Goal: Task Accomplishment & Management: Manage account settings

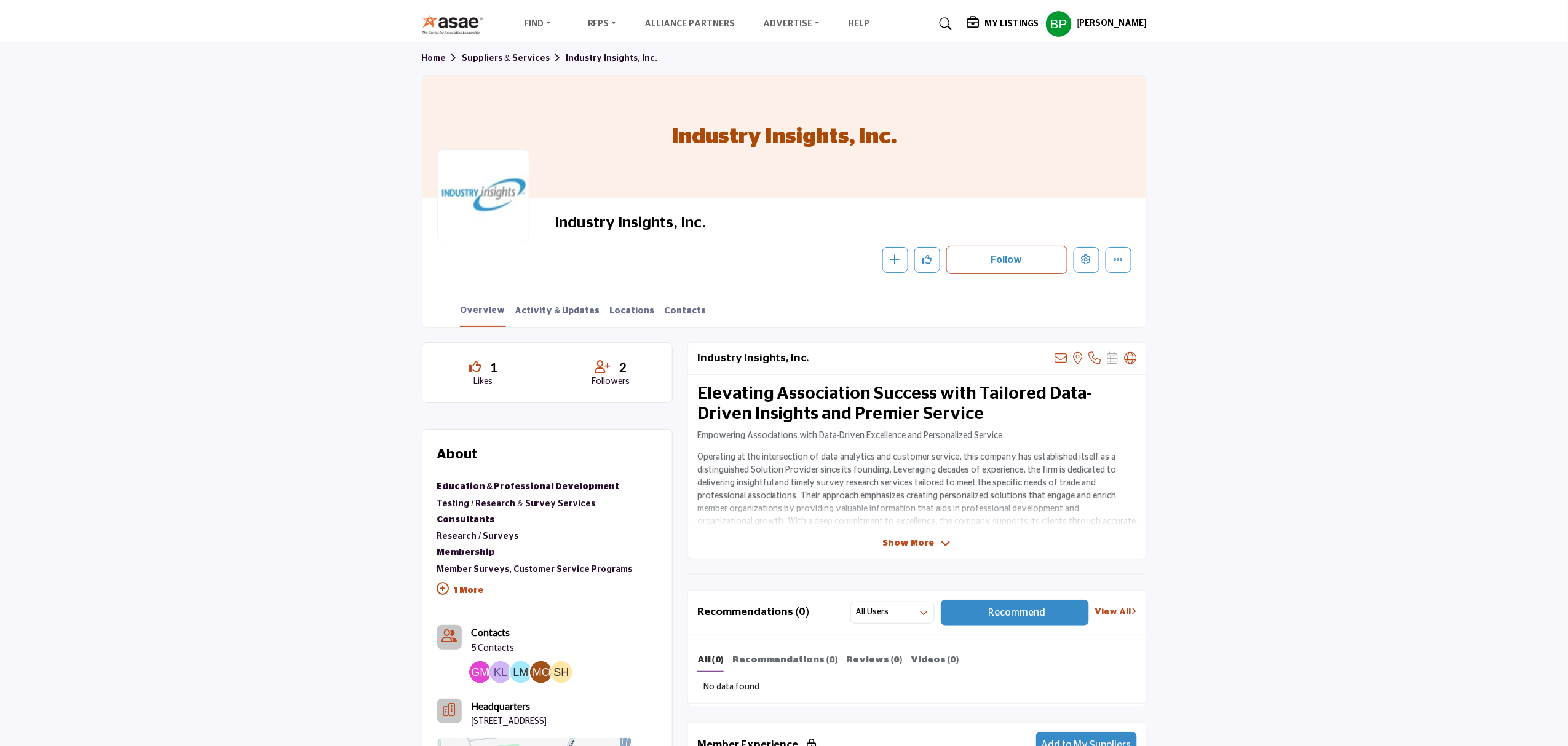
drag, startPoint x: 709, startPoint y: 216, endPoint x: 556, endPoint y: 220, distance: 153.1
click at [556, 220] on span "Industry Insights, Inc." at bounding box center [693, 224] width 277 height 20
click at [1082, 254] on button "Edit company" at bounding box center [1086, 260] width 26 height 26
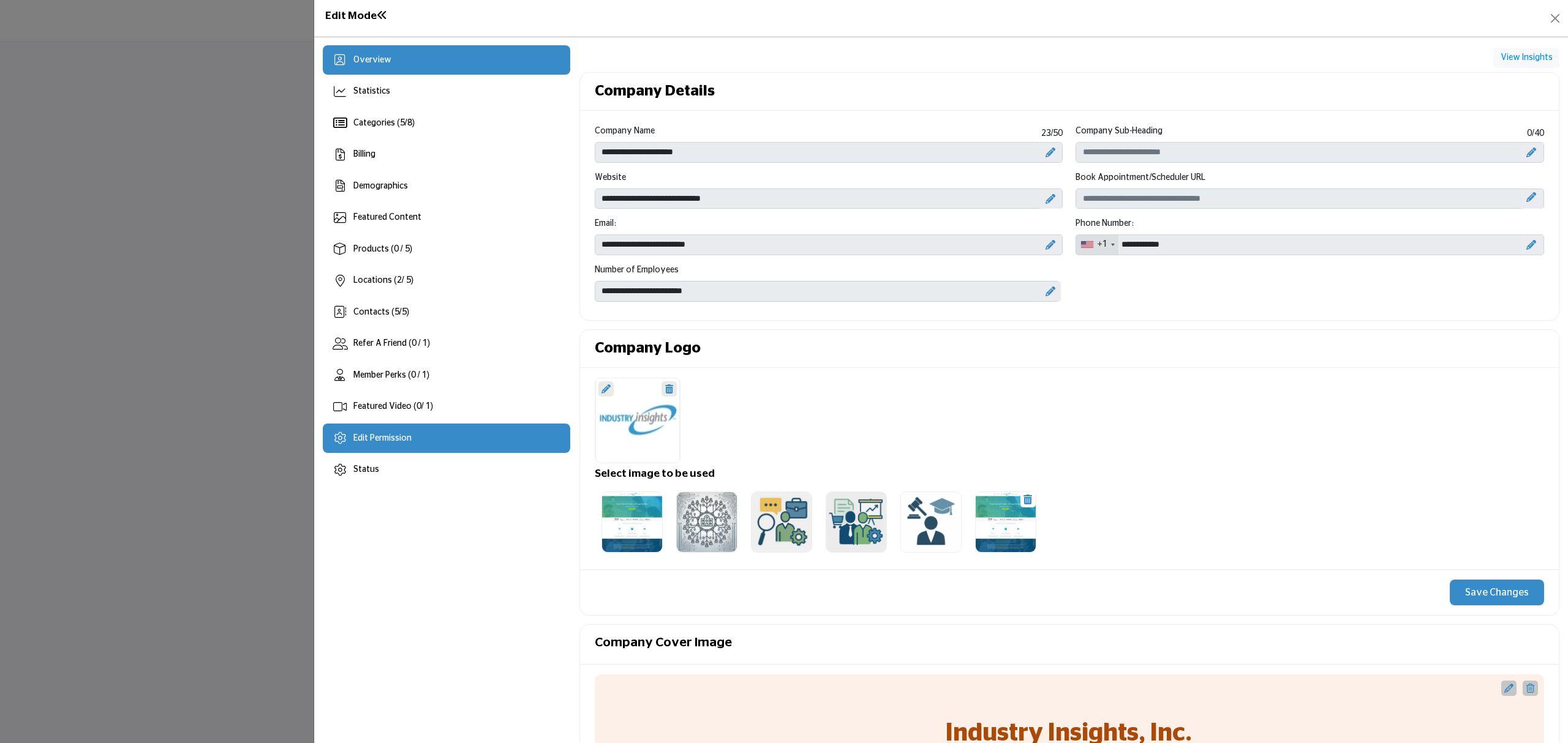
click at [378, 440] on span "Edit Permission" at bounding box center [382, 438] width 58 height 8
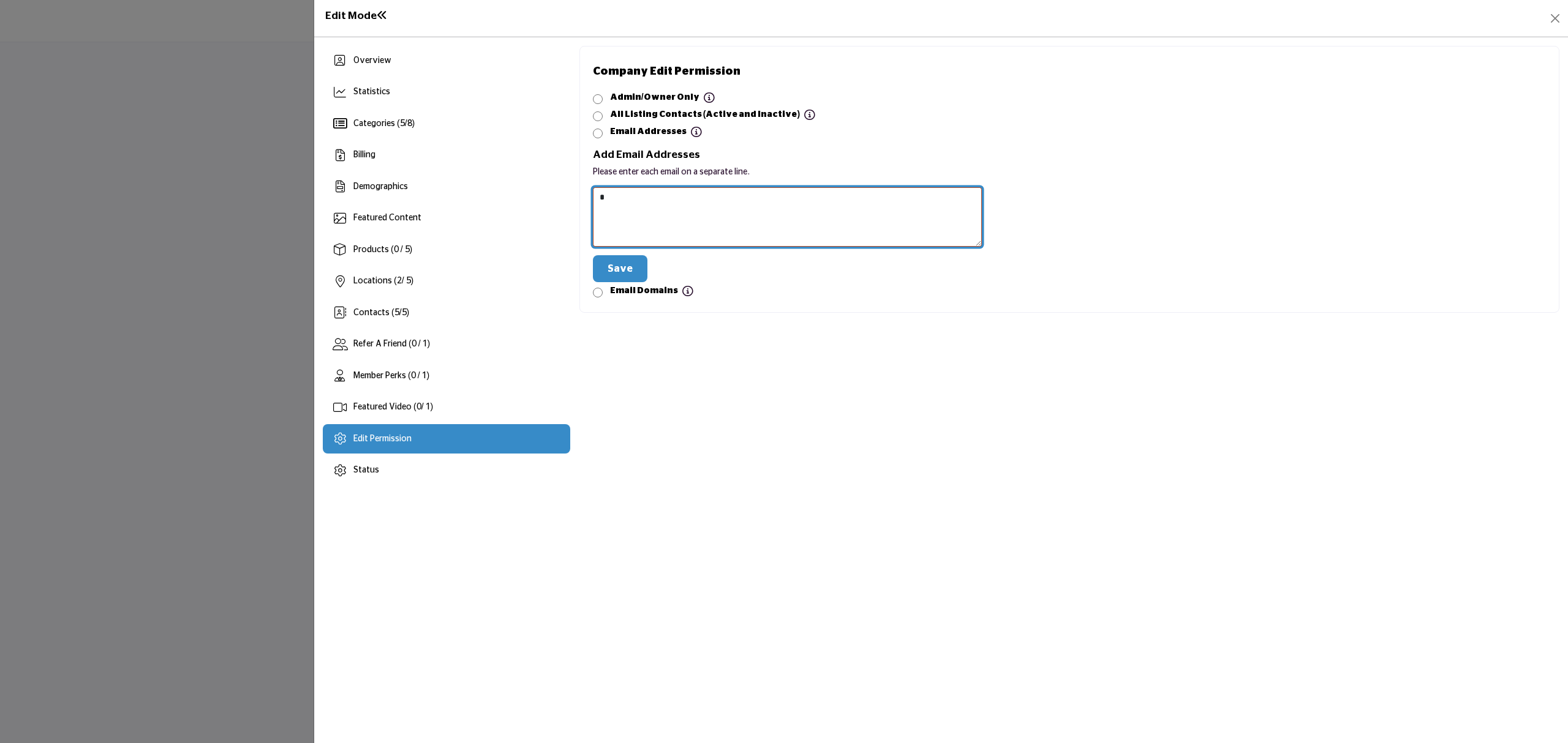
click at [694, 206] on textarea at bounding box center [787, 216] width 390 height 59
paste textarea "**********"
click at [623, 261] on button "Save" at bounding box center [620, 268] width 55 height 27
click at [624, 194] on textarea at bounding box center [787, 216] width 390 height 59
type textarea "**********"
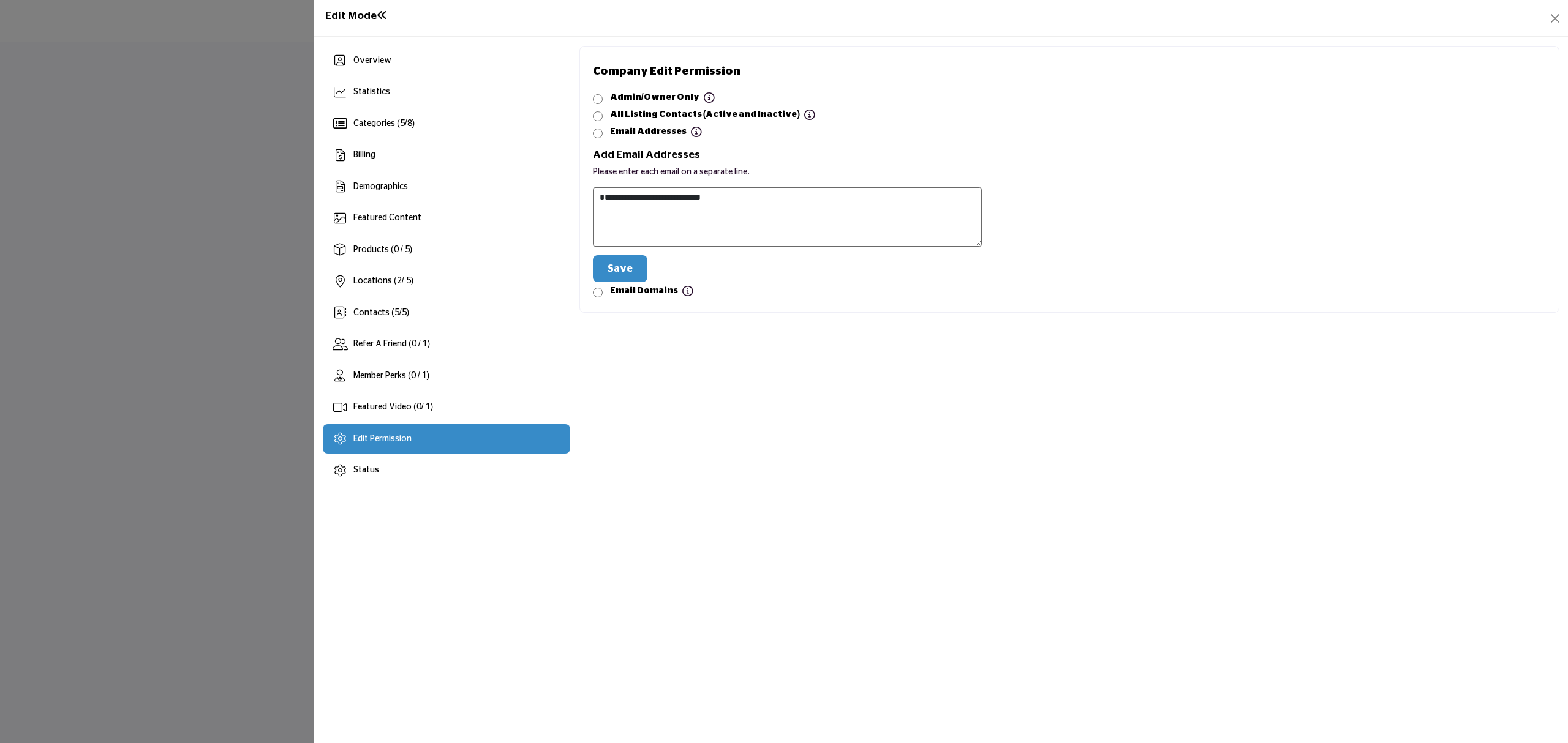
click at [615, 263] on button "Save" at bounding box center [620, 268] width 55 height 27
click at [609, 269] on button "Save" at bounding box center [620, 268] width 55 height 27
click at [1558, 17] on div "× Permission Updated Successfully" at bounding box center [1468, 23] width 184 height 32
click at [1558, 17] on button "Close" at bounding box center [1555, 18] width 17 height 17
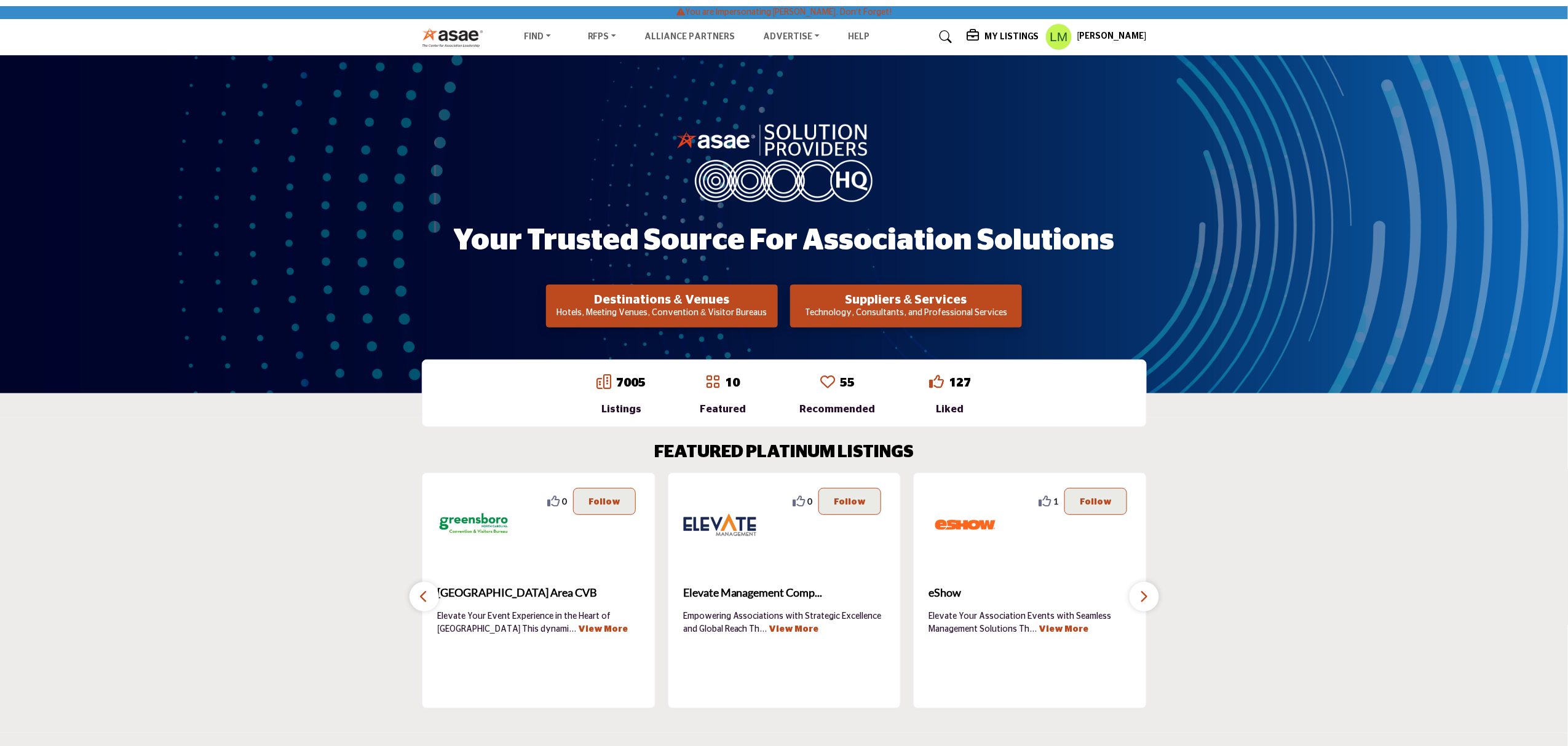
click at [1010, 38] on h5 "My Listings" at bounding box center [1012, 37] width 55 height 11
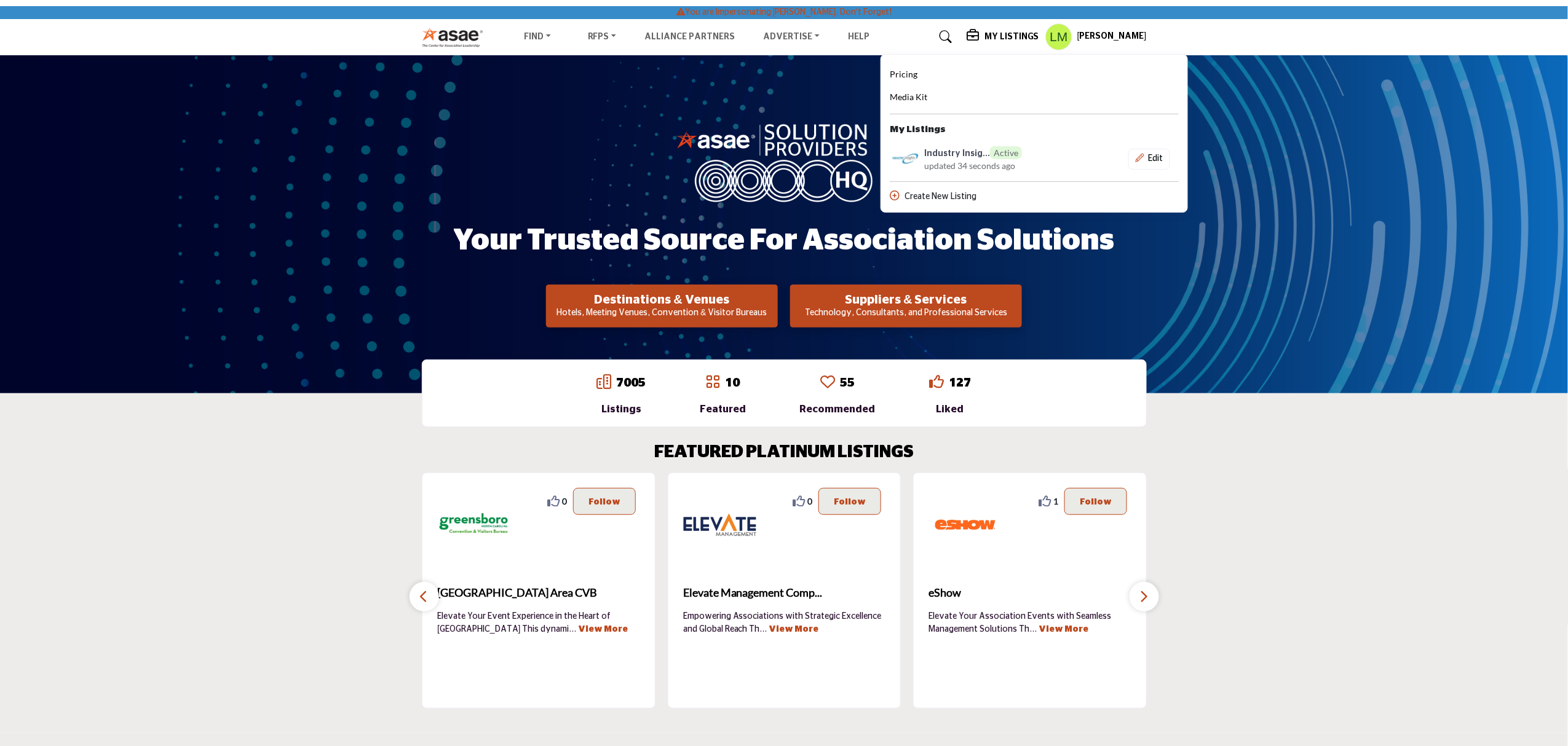
click at [1174, 475] on section "FEATURED PLATINUM LISTINGS 2 2 Follow Following Richmond Region Tourism ... Vie…" at bounding box center [784, 576] width 1568 height 315
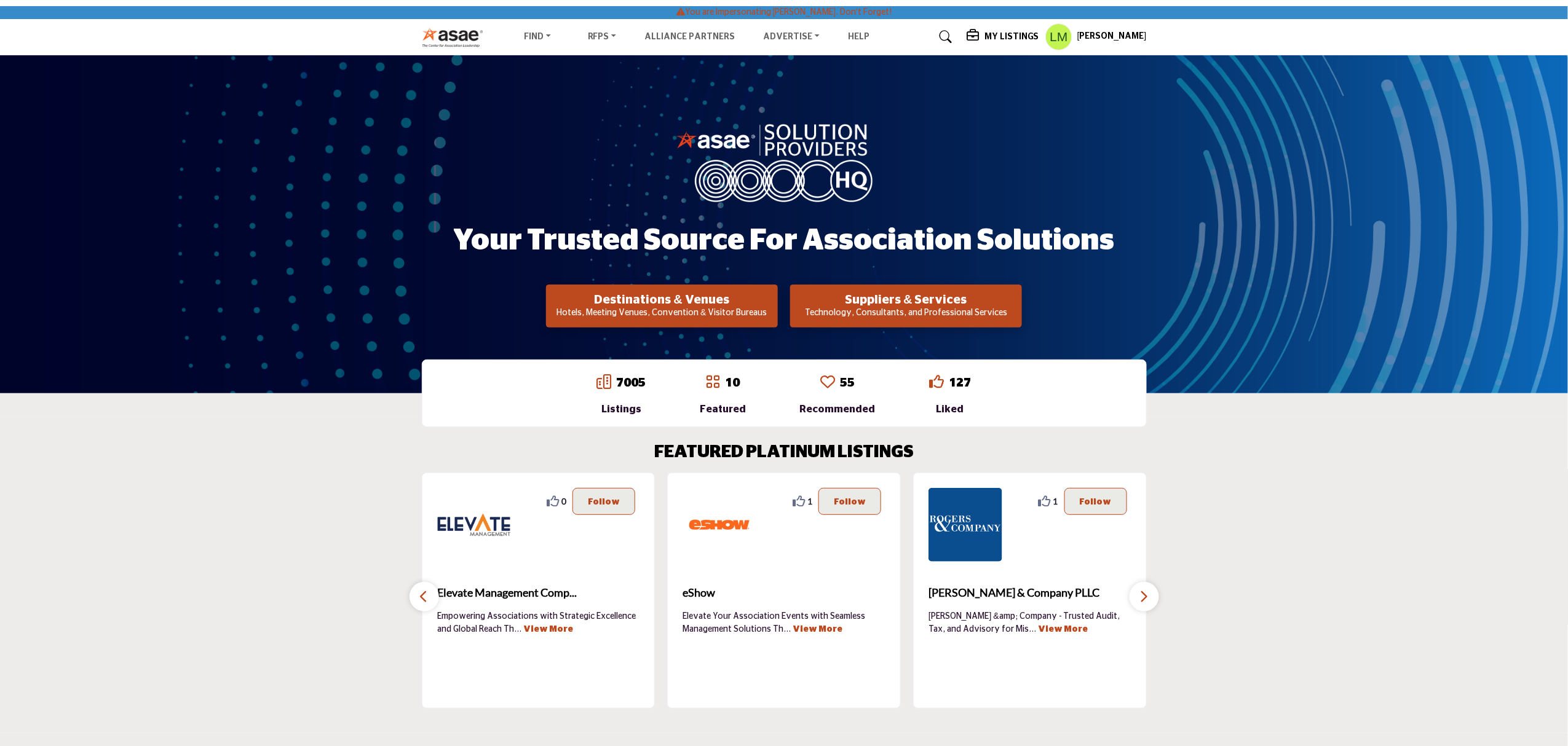
click at [1016, 38] on h5 "My Listings" at bounding box center [1012, 37] width 55 height 11
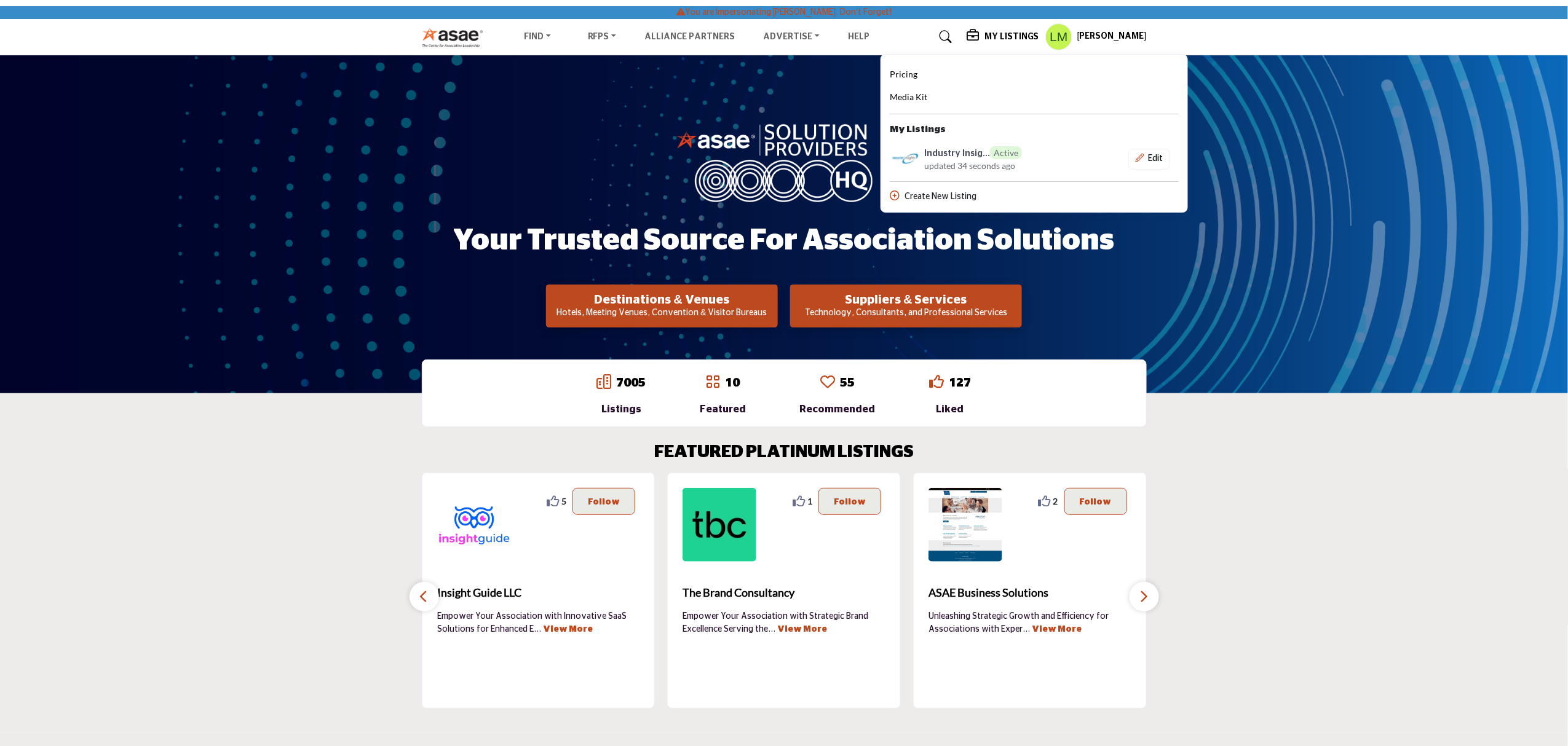
click at [1107, 37] on h5 "[PERSON_NAME]" at bounding box center [1112, 37] width 69 height 13
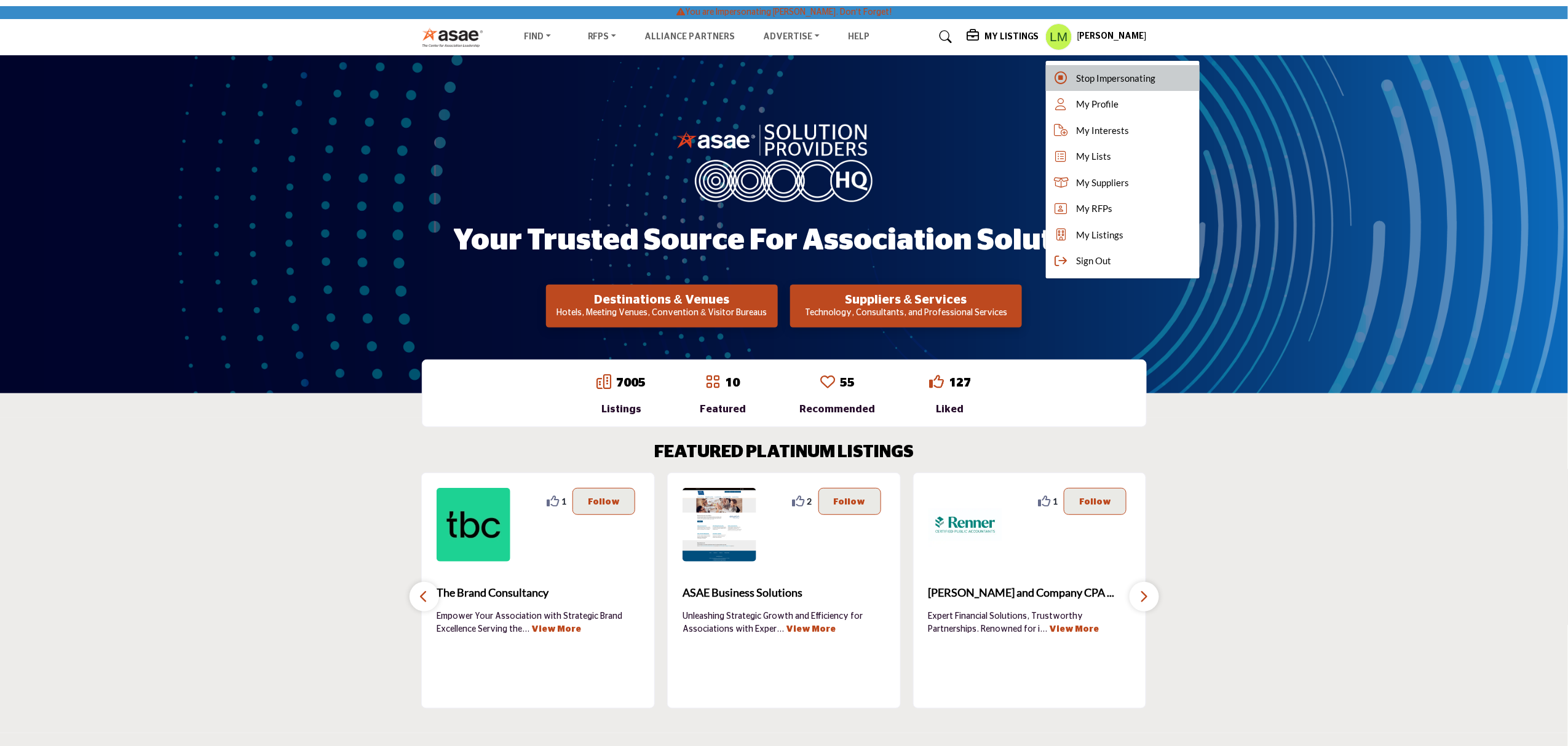
click at [1082, 77] on span "Stop Impersonating" at bounding box center [1116, 78] width 79 height 14
click at [0, 0] on div at bounding box center [0, 0] width 0 height 0
